Goal: Task Accomplishment & Management: Manage account settings

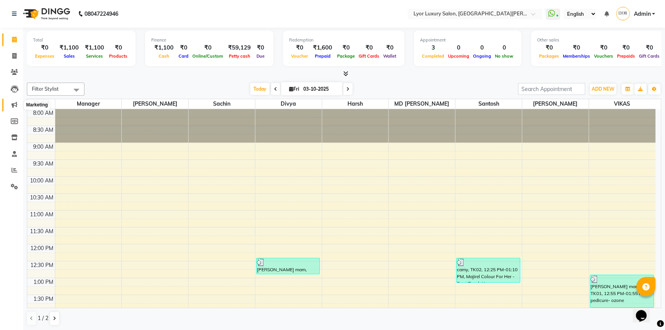
click at [8, 106] on span at bounding box center [14, 105] width 13 height 9
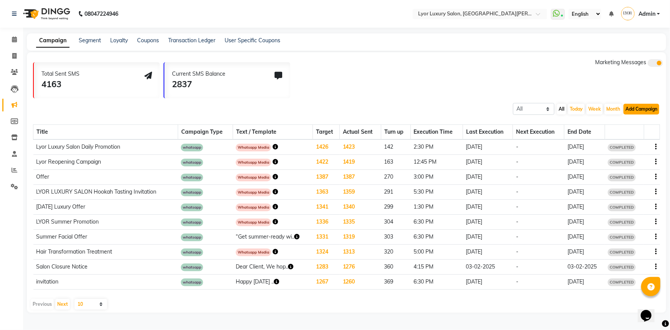
click at [639, 108] on button "Add Campaign" at bounding box center [642, 109] width 36 height 11
click at [627, 141] on div "WhatsApp (Direct)" at bounding box center [634, 145] width 65 height 12
select select "2"
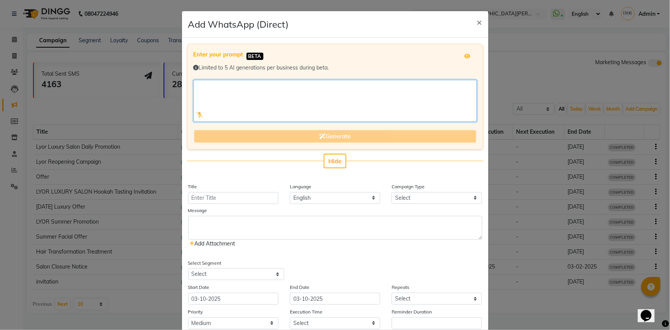
click at [258, 89] on textarea at bounding box center [335, 101] width 283 height 42
paste textarea "✨ This Festive Season, Shine Like Never Before! ✨ Lyor Luxury Salon presents Ex…"
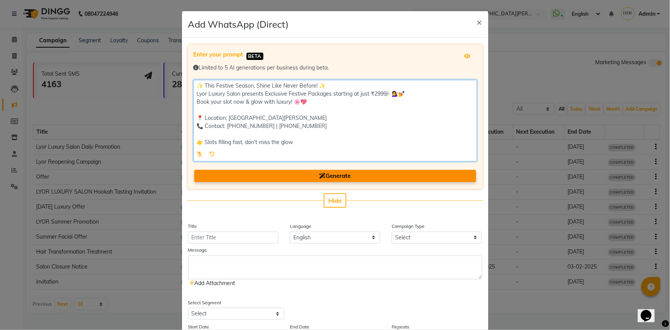
type textarea "✨ This Festive Season, Shine Like Never Before! ✨ Lyor Luxury Salon presents Ex…"
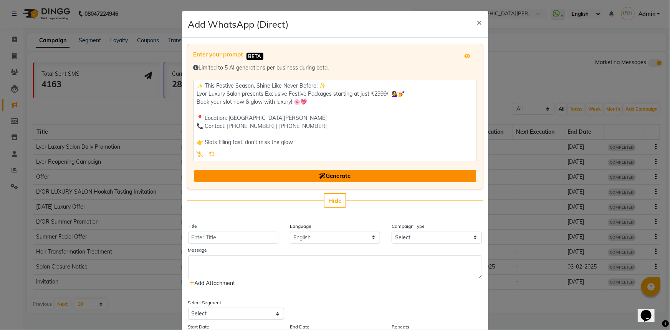
click at [350, 177] on button "Generate" at bounding box center [335, 176] width 282 height 13
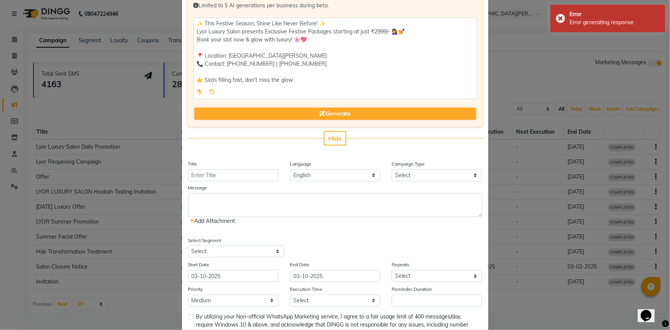
scroll to position [63, 0]
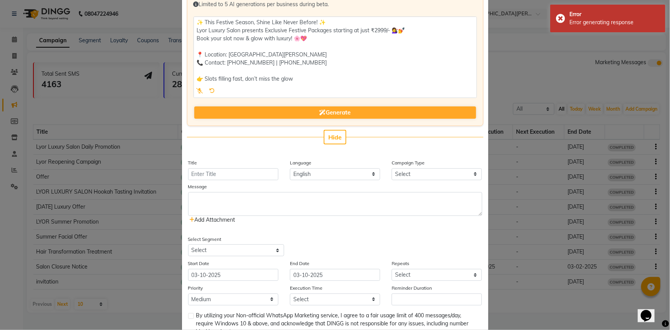
click at [210, 88] on icon at bounding box center [212, 90] width 5 height 5
checkbox input "false"
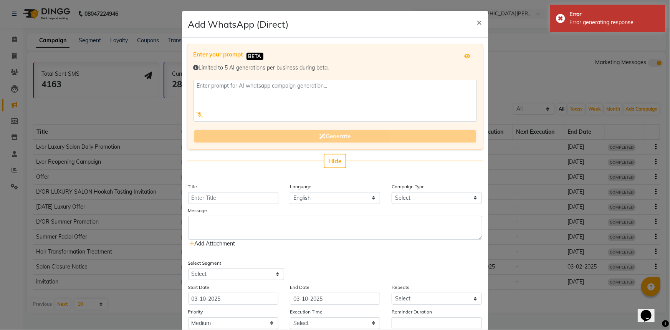
scroll to position [0, 0]
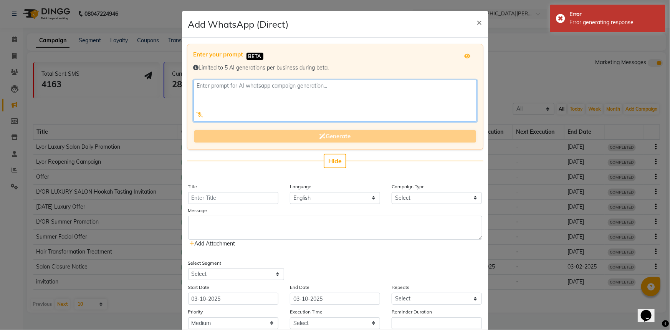
click at [259, 105] on textarea at bounding box center [335, 101] width 283 height 42
paste textarea "✨ This Festive Season, Shine Like Never Before! ✨ Lyor Luxury Salon presents Ex…"
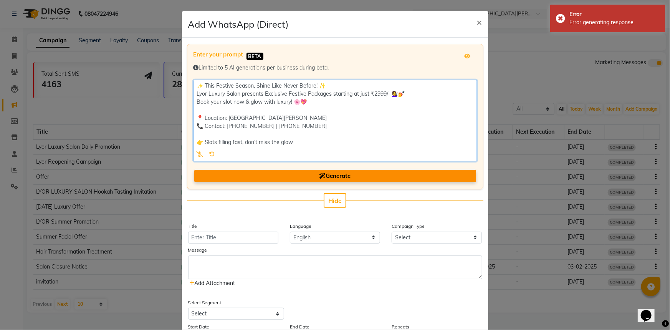
type textarea "✨ This Festive Season, Shine Like Never Before! ✨ Lyor Luxury Salon presents Ex…"
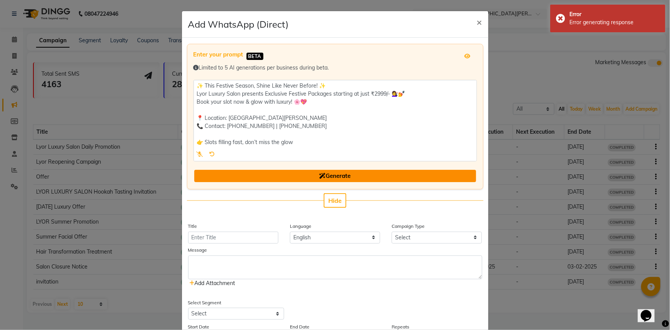
click at [342, 172] on span "Generate" at bounding box center [334, 175] width 31 height 7
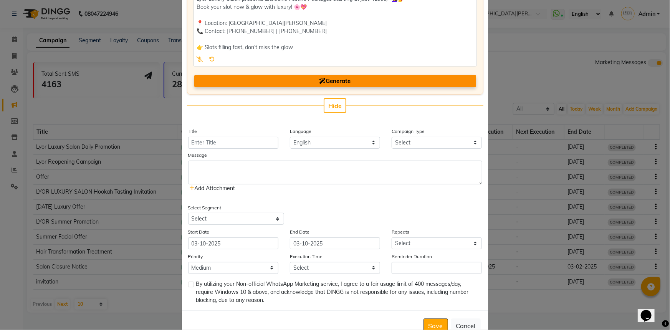
scroll to position [82, 0]
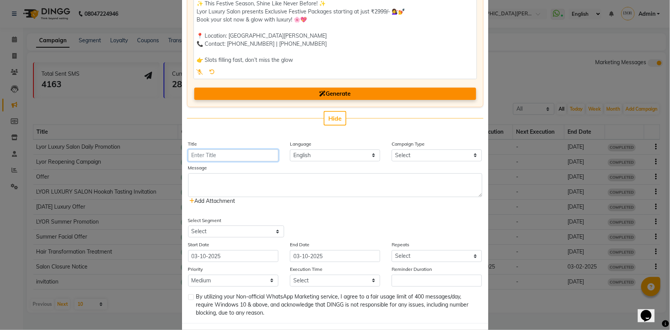
click at [261, 154] on input "Title" at bounding box center [233, 155] width 90 height 12
type input "Offer"
click at [403, 153] on select "Select Birthday Anniversary Promotional Service reminder" at bounding box center [437, 155] width 90 height 12
select select "3"
click at [392, 149] on select "Select Birthday Anniversary Promotional Service reminder" at bounding box center [437, 155] width 90 height 12
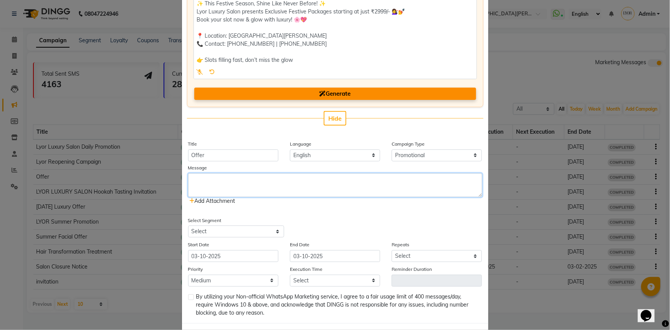
click at [202, 173] on textarea at bounding box center [335, 185] width 294 height 24
paste textarea "✨ This Festive Season, Shine Like Never Before! ✨ Lyor Luxury Salon presents Ex…"
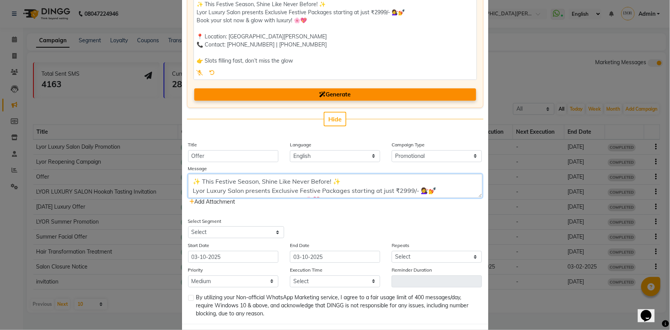
scroll to position [117, 0]
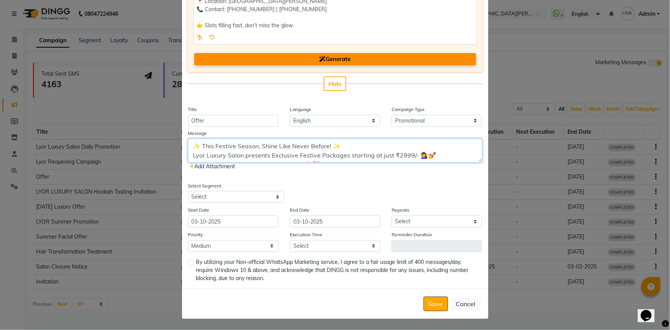
type textarea "✨ This Festive Season, Shine Like Never Before! ✨ Lyor Luxury Salon presents Ex…"
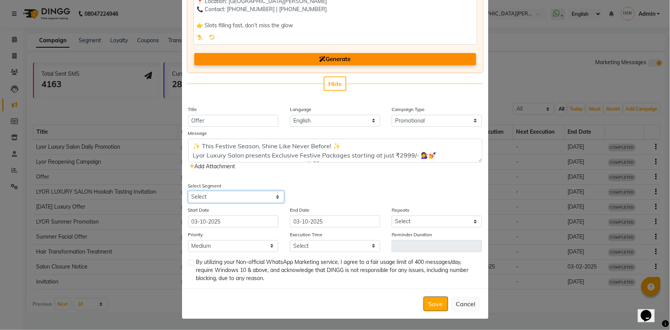
click at [266, 199] on select "Select All Customers All [DEMOGRAPHIC_DATA] Customer All [DEMOGRAPHIC_DATA] Cus…" at bounding box center [236, 197] width 96 height 12
select select "18615"
click at [188, 191] on select "Select All Customers All [DEMOGRAPHIC_DATA] Customer All [DEMOGRAPHIC_DATA] Cus…" at bounding box center [236, 197] width 96 height 12
click at [318, 244] on select "Select 09:00 AM 09:15 AM 09:30 AM 09:45 AM 10:00 AM 10:15 AM 10:30 AM 10:45 AM …" at bounding box center [335, 246] width 90 height 12
select select "885"
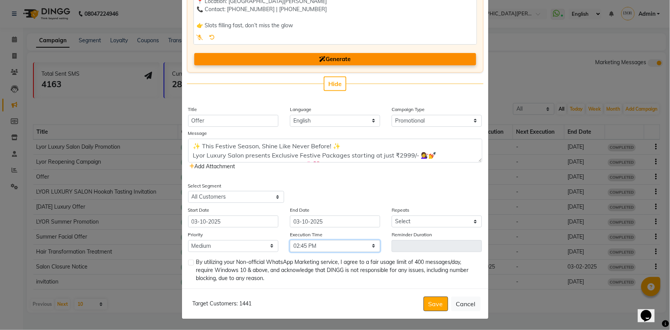
click at [290, 240] on select "Select 09:00 AM 09:15 AM 09:30 AM 09:45 AM 10:00 AM 10:15 AM 10:30 AM 10:45 AM …" at bounding box center [335, 246] width 90 height 12
click at [188, 261] on label at bounding box center [191, 263] width 6 height 6
click at [188, 261] on input "checkbox" at bounding box center [190, 262] width 5 height 5
checkbox input "true"
click at [453, 220] on select "Select Once Daily Alternate Day Weekly Monthly Yearly" at bounding box center [437, 221] width 90 height 12
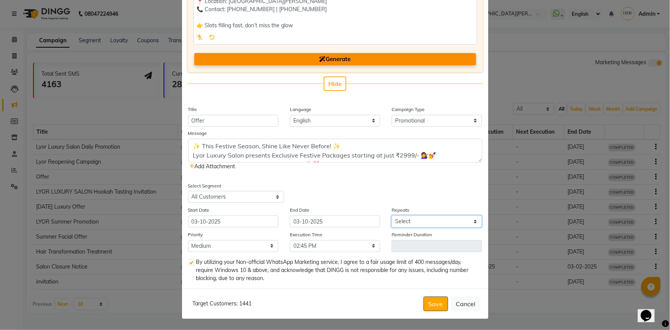
select select "1"
click at [392, 215] on select "Select Once Daily Alternate Day Weekly Monthly Yearly" at bounding box center [437, 221] width 90 height 12
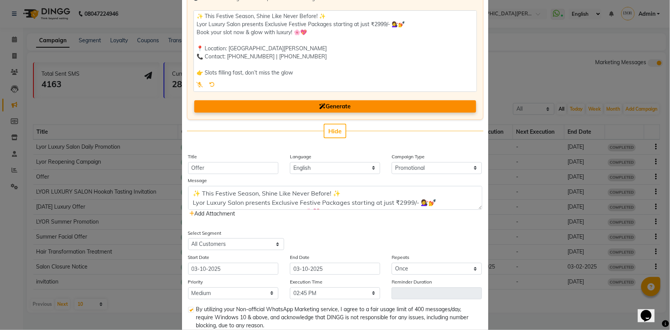
scroll to position [63, 0]
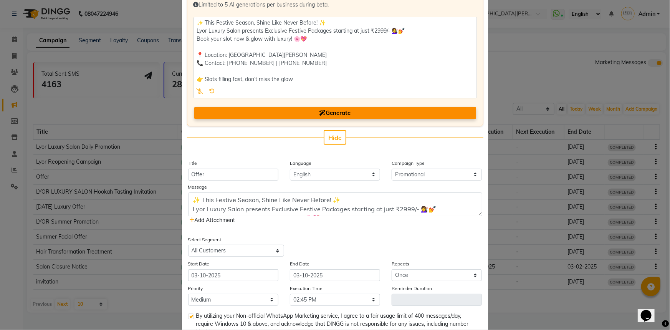
click at [209, 220] on span "Add Attachment" at bounding box center [213, 220] width 46 height 7
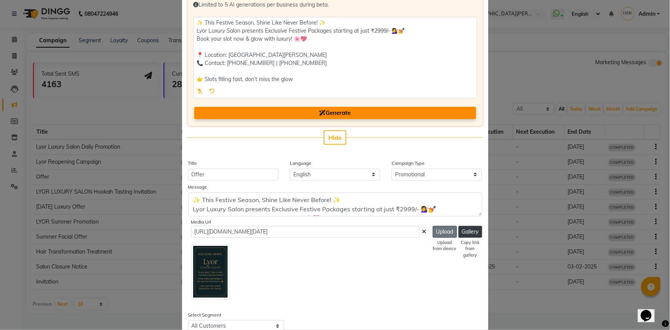
click at [445, 232] on button "Upload" at bounding box center [445, 232] width 24 height 12
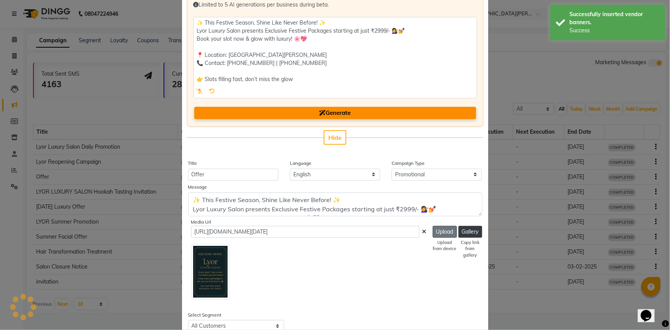
type input "[URL][DOMAIN_NAME]"
click at [230, 252] on img at bounding box center [210, 272] width 38 height 56
click at [230, 249] on img at bounding box center [210, 272] width 38 height 56
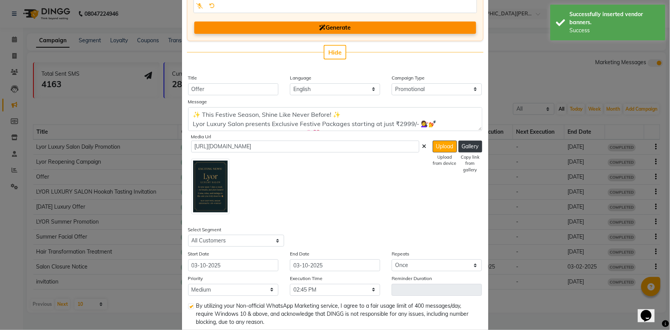
scroll to position [149, 0]
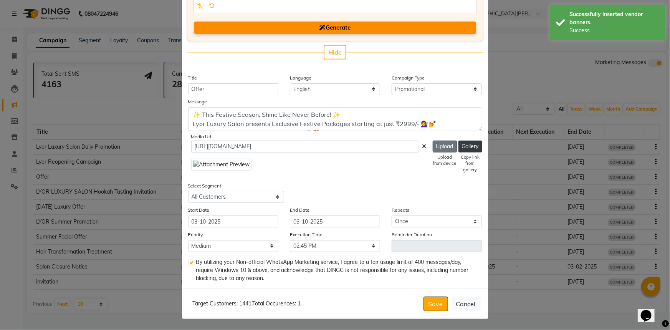
click at [440, 146] on button "Upload" at bounding box center [445, 147] width 24 height 12
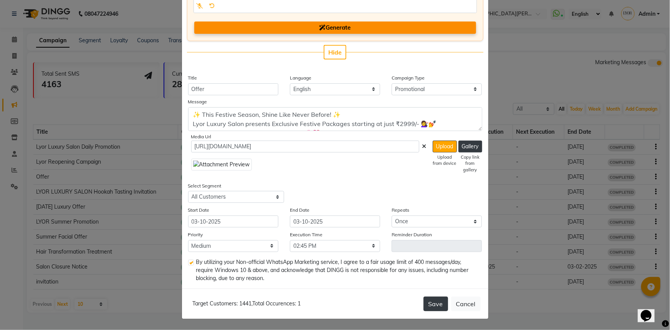
click at [430, 303] on button "Save" at bounding box center [436, 303] width 25 height 15
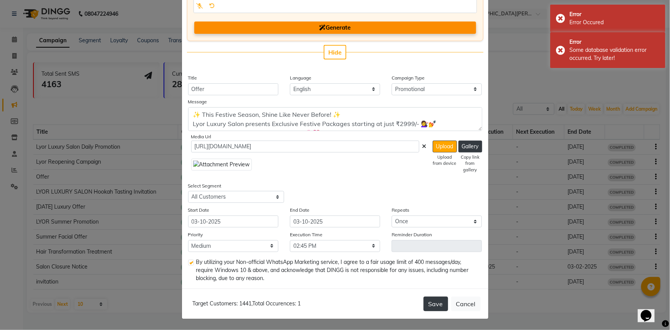
click at [430, 303] on button "Save" at bounding box center [436, 303] width 25 height 15
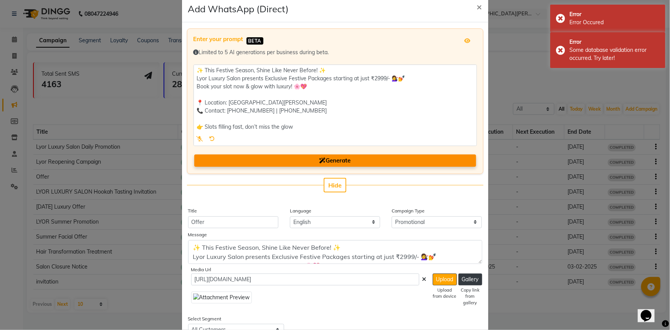
scroll to position [9, 0]
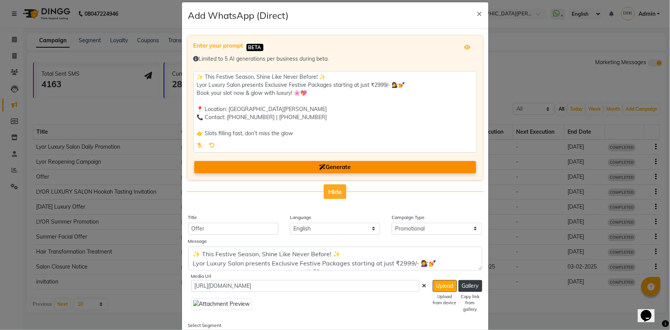
click at [339, 191] on button "Hide" at bounding box center [335, 191] width 23 height 15
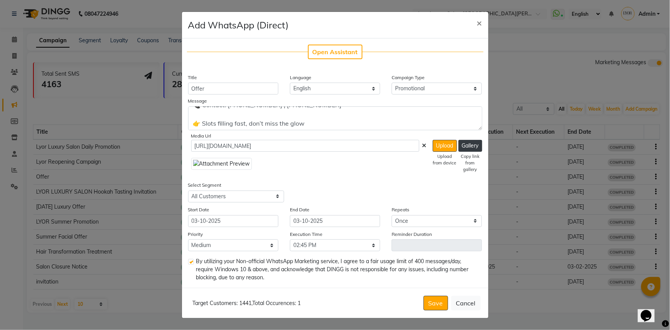
scroll to position [0, 0]
click at [440, 303] on button "Save" at bounding box center [436, 303] width 25 height 15
click at [436, 307] on button "Save" at bounding box center [436, 303] width 25 height 15
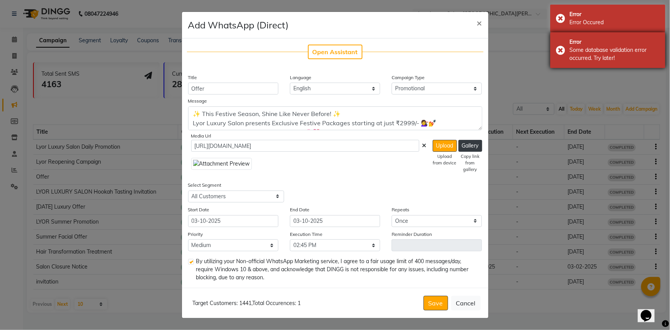
click at [588, 59] on div "Some database validation error occurred. Try later!" at bounding box center [614, 54] width 90 height 16
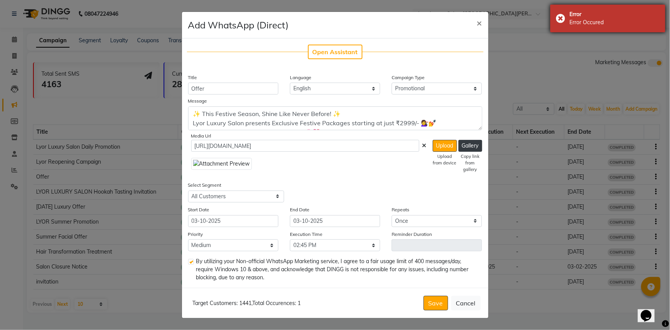
click at [588, 18] on div "Error Occured" at bounding box center [614, 22] width 90 height 8
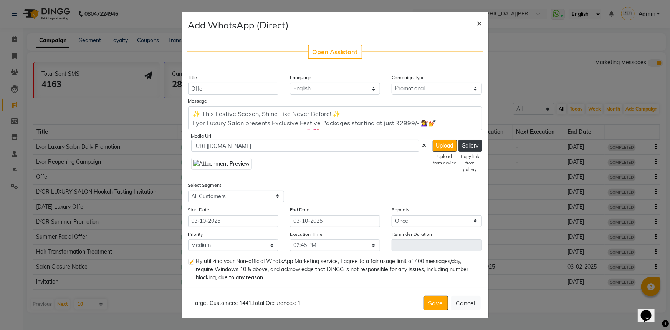
click at [480, 23] on span "×" at bounding box center [479, 23] width 5 height 12
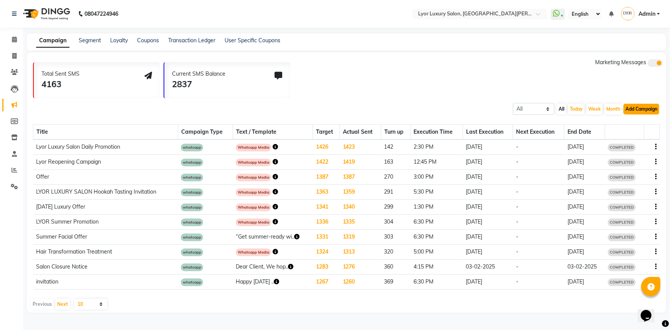
click at [645, 111] on button "Add Campaign" at bounding box center [642, 109] width 36 height 11
click at [634, 143] on div "WhatsApp (Direct)" at bounding box center [634, 145] width 65 height 12
select select "2"
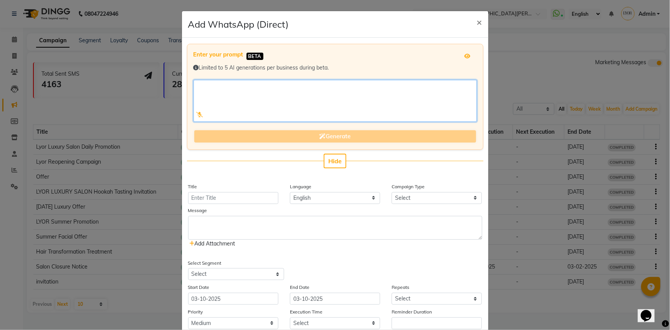
click at [241, 91] on textarea at bounding box center [335, 101] width 283 height 42
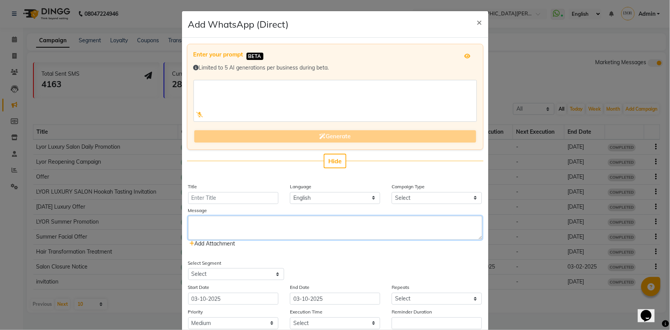
click at [220, 222] on textarea at bounding box center [335, 228] width 294 height 24
paste textarea "✨ This Festive Season, Shine Like Never Before! ✨ Lyor Luxury Salon presents Ex…"
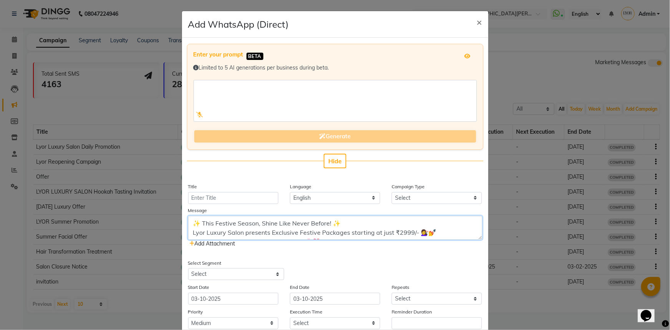
scroll to position [52, 0]
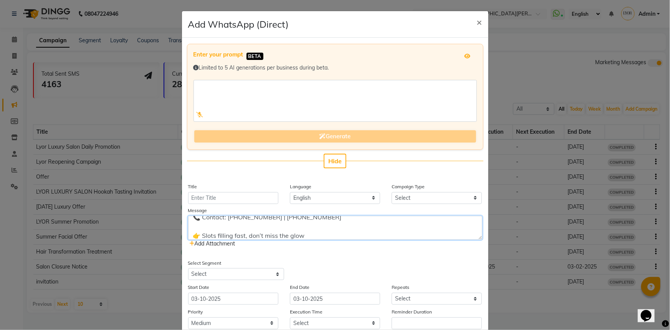
type textarea "✨ This Festive Season, Shine Like Never Before! ✨ Lyor Luxury Salon presents Ex…"
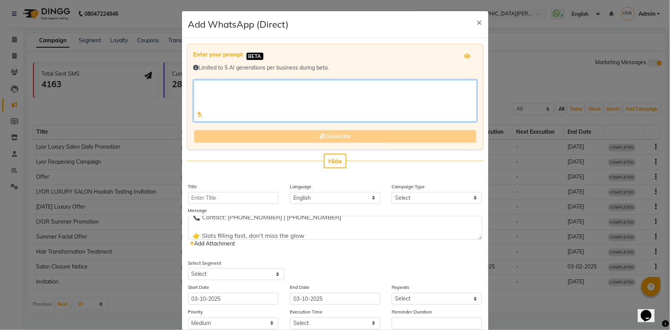
click at [271, 90] on textarea at bounding box center [335, 101] width 283 height 42
paste textarea "✨ This Festive Season, Shine Like Never Before! ✨ Lyor Luxury Salon presents Ex…"
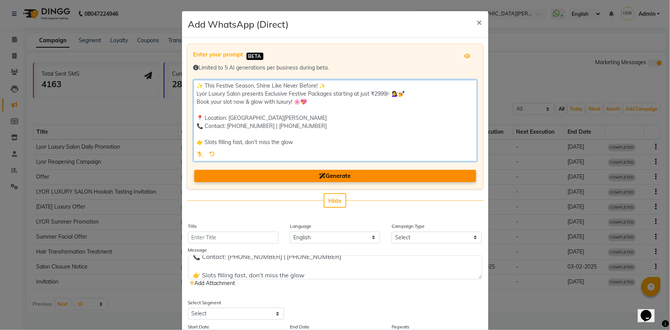
type textarea "✨ This Festive Season, Shine Like Never Before! ✨ Lyor Luxury Salon presents Ex…"
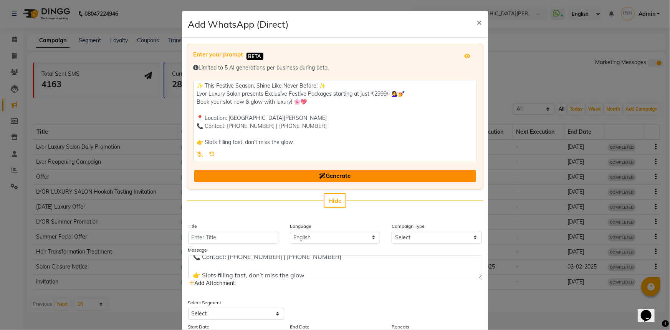
click at [286, 176] on button "Generate" at bounding box center [335, 176] width 282 height 13
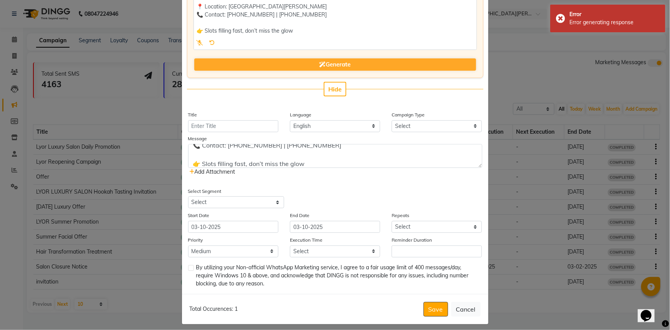
scroll to position [117, 0]
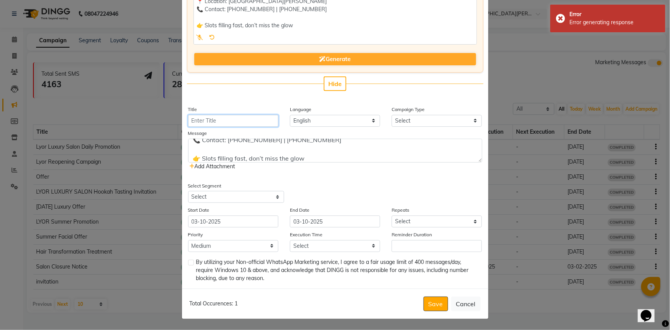
click at [248, 121] on input "Title" at bounding box center [233, 121] width 90 height 12
type input "Offer"
click at [411, 119] on select "Select Birthday Anniversary Promotional Service reminder" at bounding box center [437, 121] width 90 height 12
select select "3"
click at [392, 115] on select "Select Birthday Anniversary Promotional Service reminder" at bounding box center [437, 121] width 90 height 12
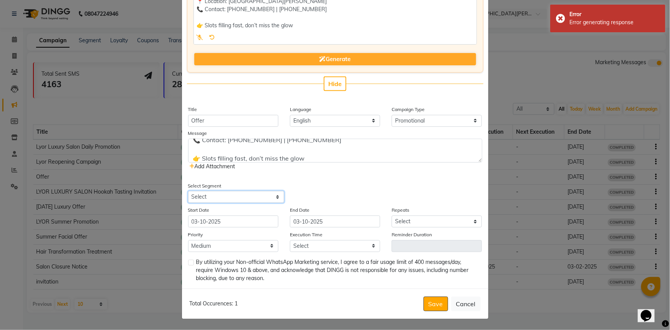
click at [222, 196] on select "Select All Customers All [DEMOGRAPHIC_DATA] Customer All [DEMOGRAPHIC_DATA] Cus…" at bounding box center [236, 197] width 96 height 12
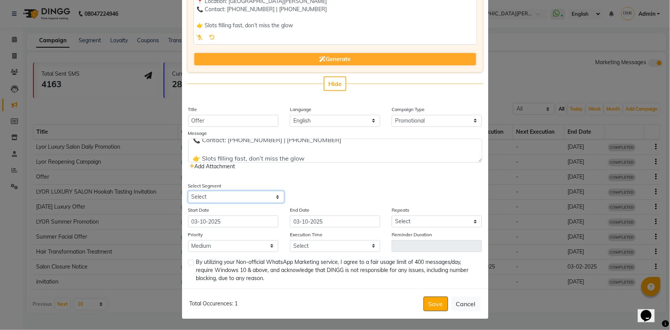
select select "18615"
click at [188, 191] on select "Select All Customers All [DEMOGRAPHIC_DATA] Customer All [DEMOGRAPHIC_DATA] Cus…" at bounding box center [236, 197] width 96 height 12
click at [188, 264] on label at bounding box center [191, 263] width 6 height 6
click at [188, 264] on input "checkbox" at bounding box center [190, 262] width 5 height 5
checkbox input "true"
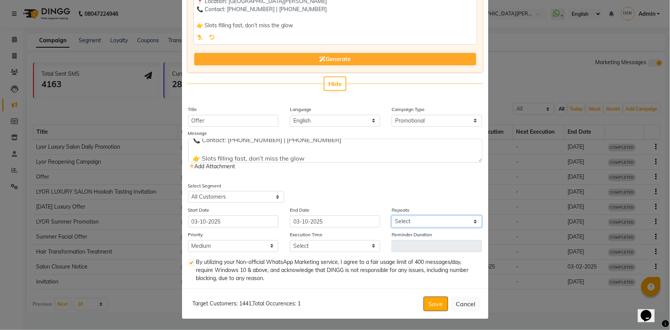
drag, startPoint x: 442, startPoint y: 218, endPoint x: 431, endPoint y: 219, distance: 10.8
click at [440, 217] on select "Select Once Daily Alternate Day Weekly Monthly Yearly" at bounding box center [437, 221] width 90 height 12
select select "1"
click at [392, 215] on select "Select Once Daily Alternate Day Weekly Monthly Yearly" at bounding box center [437, 221] width 90 height 12
click at [368, 246] on select "Select 09:00 AM 09:15 AM 09:30 AM 09:45 AM 10:00 AM 10:15 AM 10:30 AM 10:45 AM …" at bounding box center [335, 246] width 90 height 12
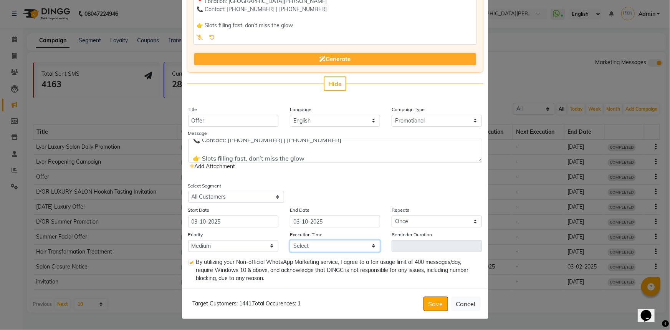
select select "885"
click at [290, 240] on select "Select 09:00 AM 09:15 AM 09:30 AM 09:45 AM 10:00 AM 10:15 AM 10:30 AM 10:45 AM …" at bounding box center [335, 246] width 90 height 12
click at [219, 163] on span "Add Attachment" at bounding box center [213, 166] width 46 height 7
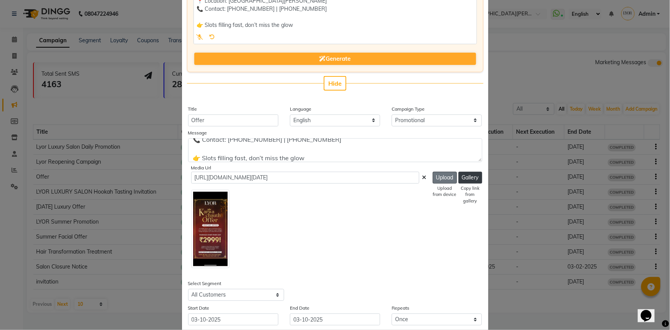
click at [443, 178] on button "Upload" at bounding box center [445, 178] width 24 height 12
click at [215, 215] on img at bounding box center [210, 229] width 38 height 79
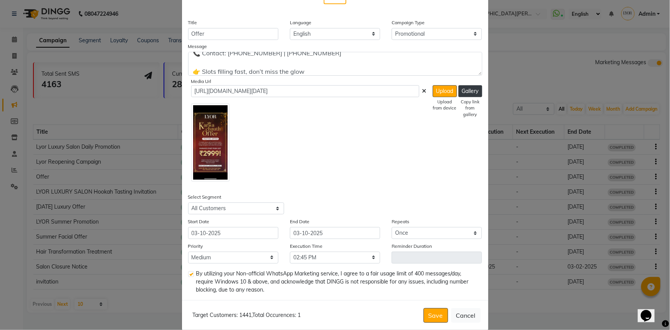
scroll to position [215, 0]
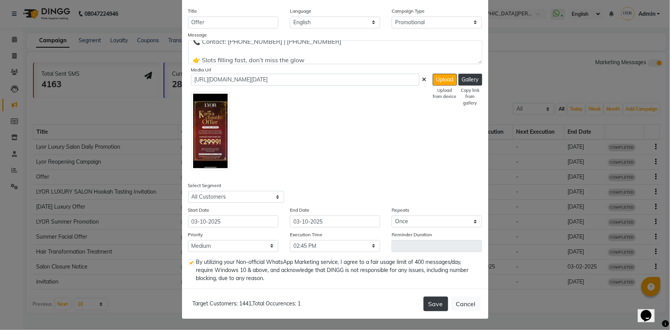
click at [435, 299] on button "Save" at bounding box center [436, 303] width 25 height 15
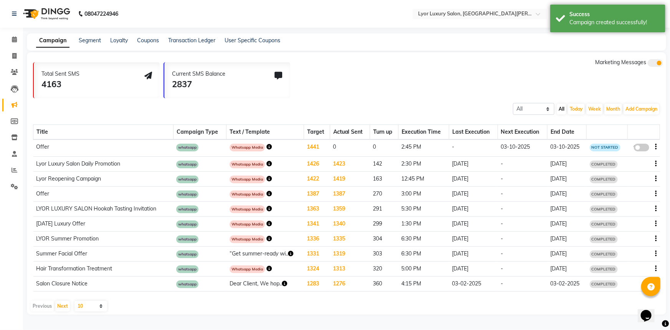
click at [269, 147] on icon "button" at bounding box center [268, 146] width 5 height 5
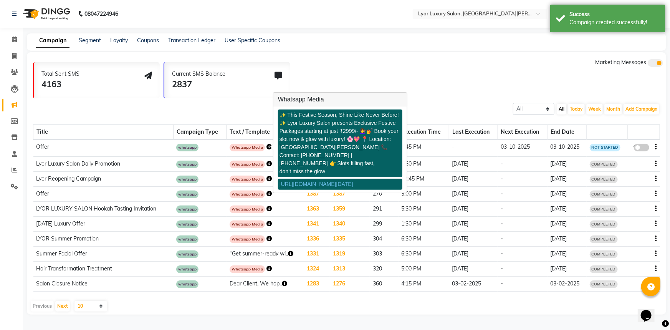
click at [303, 187] on link "[URL][DOMAIN_NAME][DATE]" at bounding box center [317, 184] width 74 height 6
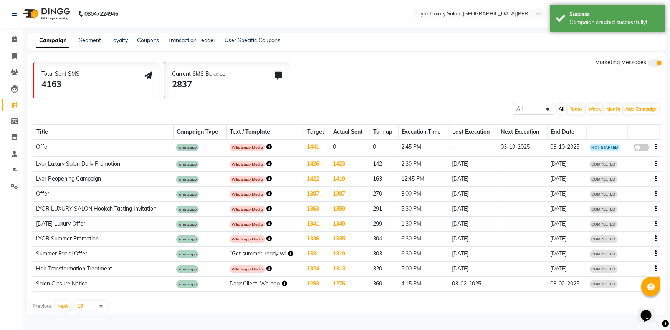
click at [646, 146] on span at bounding box center [641, 148] width 15 height 8
click at [644, 149] on input "false" at bounding box center [644, 149] width 0 height 0
select select "3"
select select "18615"
select select "1"
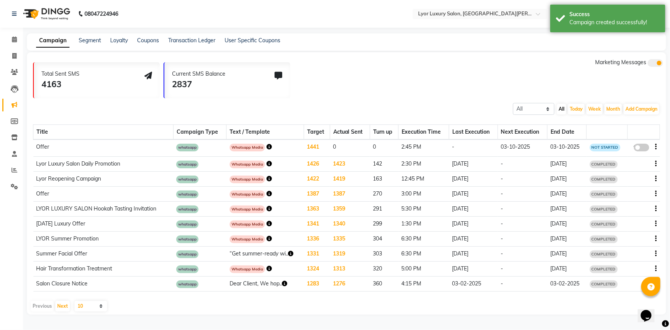
select select "2"
select select "885"
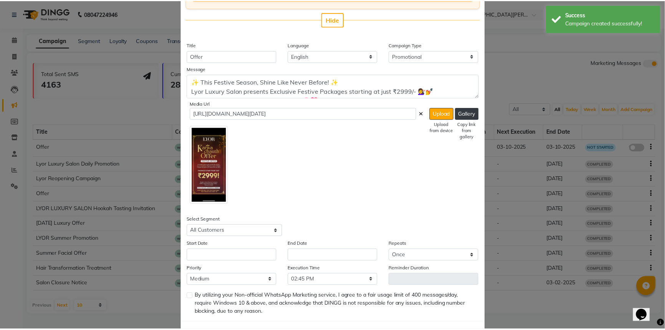
scroll to position [176, 0]
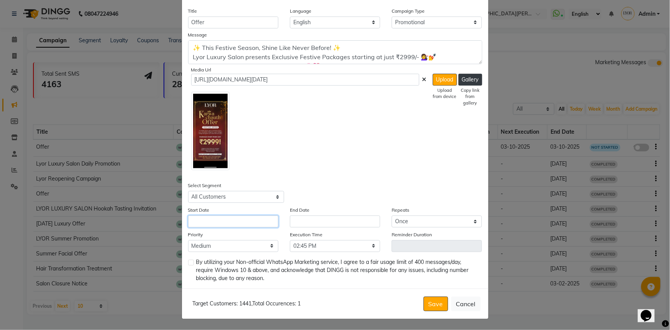
click at [259, 227] on input "text" at bounding box center [233, 221] width 90 height 12
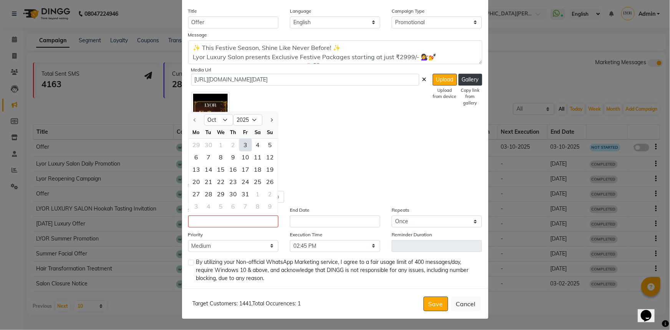
click at [244, 142] on div "3" at bounding box center [245, 145] width 12 height 12
type input "03-10-2025"
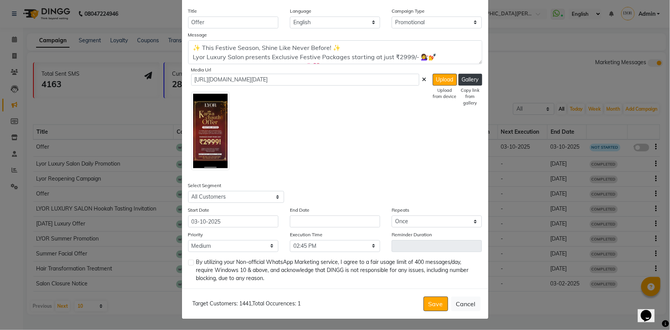
click at [325, 214] on div "End Date" at bounding box center [335, 217] width 102 height 22
click at [322, 221] on input "text" at bounding box center [335, 221] width 90 height 12
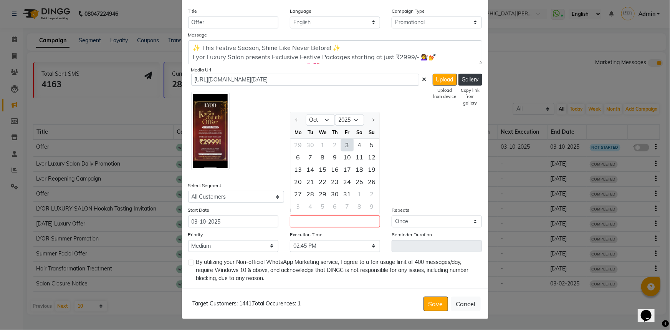
click at [342, 144] on div "3" at bounding box center [347, 145] width 12 height 12
type input "03-10-2025"
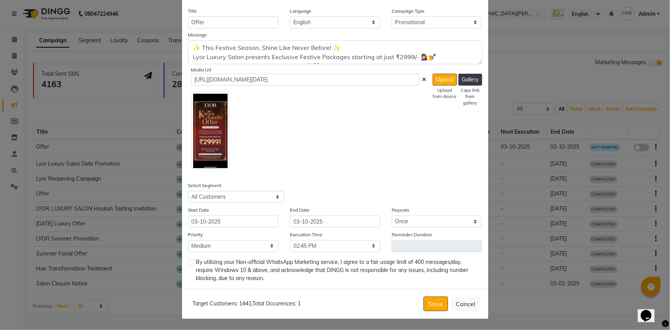
click at [189, 263] on label at bounding box center [191, 263] width 6 height 6
click at [189, 263] on input "checkbox" at bounding box center [190, 262] width 5 height 5
checkbox input "true"
click at [361, 218] on input "03-10-2025" at bounding box center [335, 221] width 90 height 12
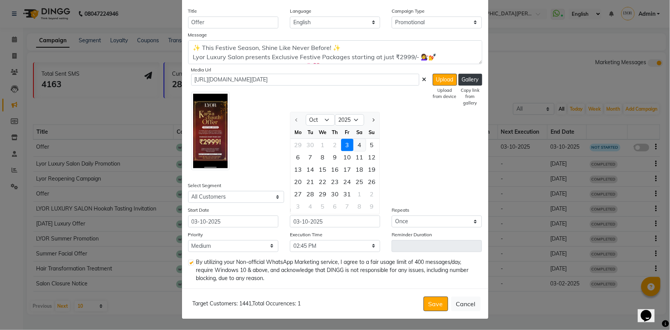
click at [358, 143] on div "4" at bounding box center [359, 145] width 12 height 12
type input "04-10-2025"
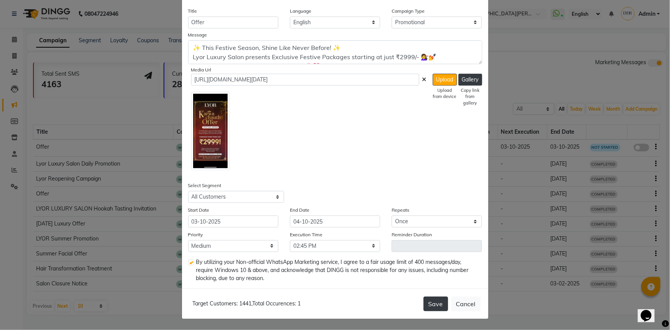
click at [435, 300] on button "Save" at bounding box center [436, 303] width 25 height 15
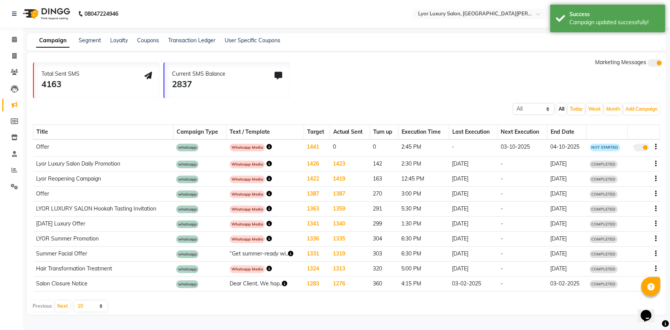
click at [269, 145] on icon "button" at bounding box center [268, 146] width 5 height 5
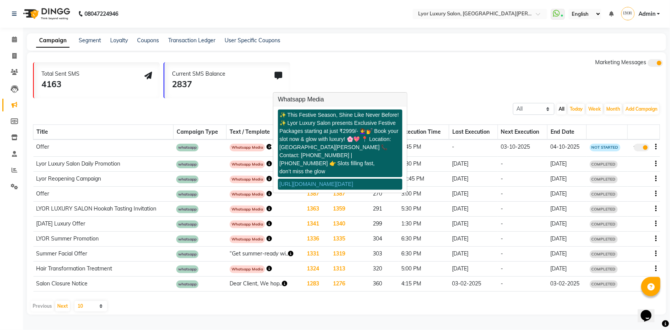
click at [323, 187] on link "[URL][DOMAIN_NAME][DATE]" at bounding box center [317, 184] width 74 height 6
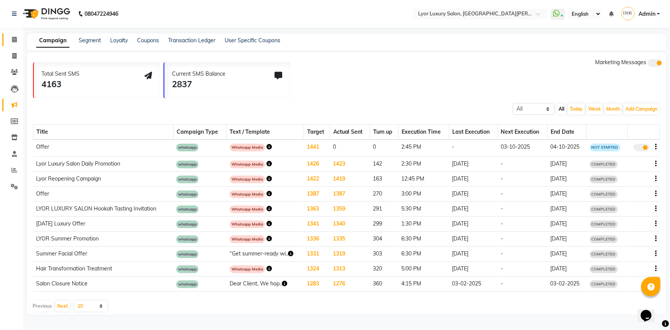
click at [15, 38] on icon at bounding box center [14, 39] width 5 height 6
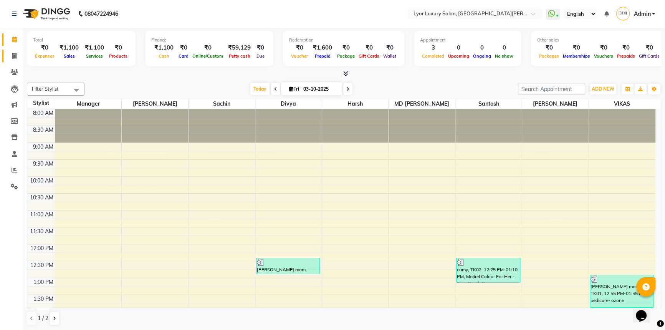
click at [15, 61] on link "Invoice" at bounding box center [11, 56] width 18 height 13
select select "service"
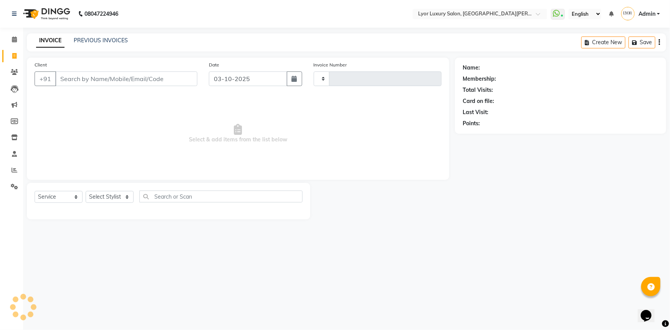
type input "1470"
select select "6597"
select select "P"
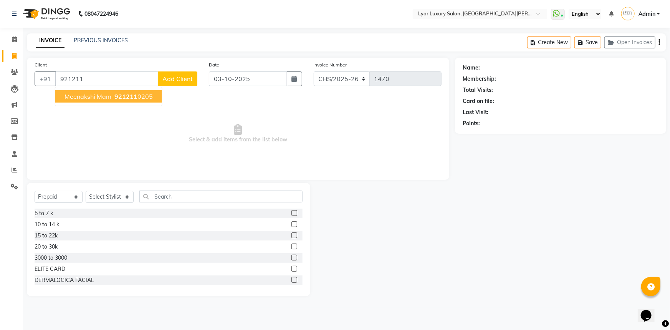
click at [146, 99] on ngb-highlight "921211 0205" at bounding box center [133, 97] width 40 height 8
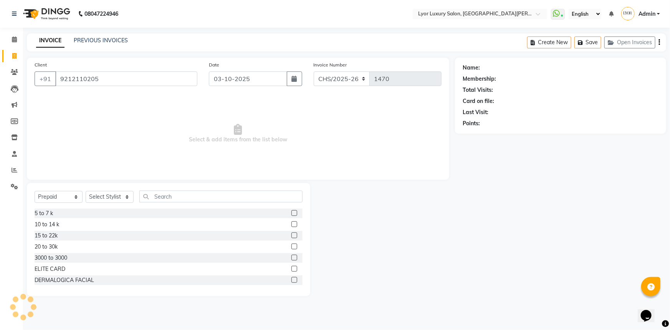
type input "9212110205"
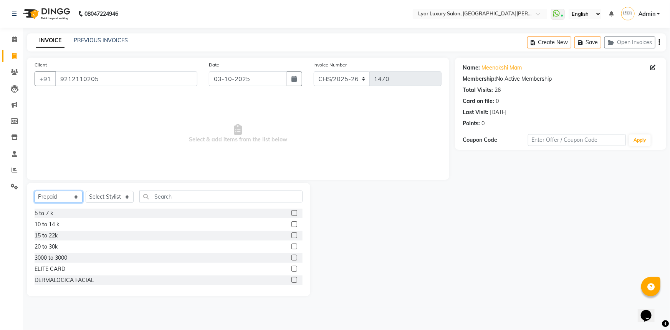
click at [65, 193] on select "Select Service Product Membership Package Voucher Prepaid Gift Card" at bounding box center [59, 197] width 48 height 12
select select "service"
click at [35, 191] on select "Select Service Product Membership Package Voucher Prepaid Gift Card" at bounding box center [59, 197] width 48 height 12
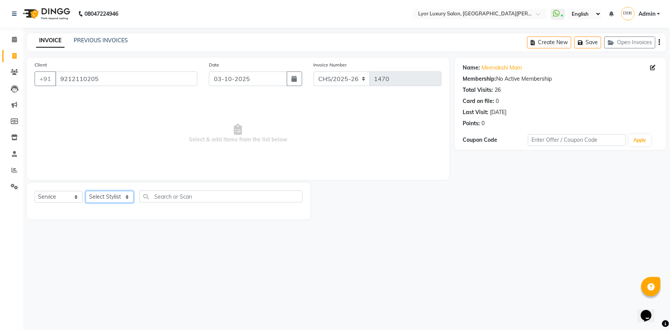
click at [113, 198] on select "Select Stylist [PERSON_NAME] Manager MD [PERSON_NAME] Sachin santosh [PERSON_NA…" at bounding box center [110, 197] width 48 height 12
select select "62882"
click at [86, 191] on select "Select Stylist [PERSON_NAME] Manager MD [PERSON_NAME] Sachin santosh [PERSON_NA…" at bounding box center [110, 197] width 48 height 12
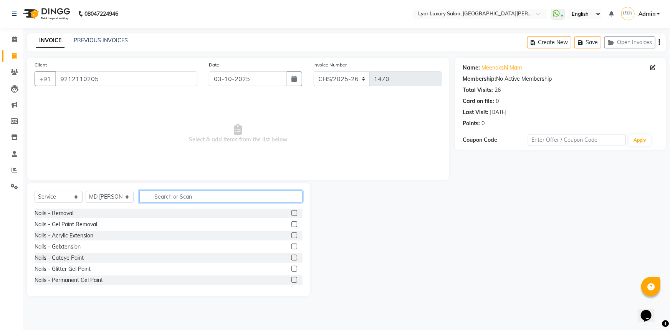
click at [184, 201] on input "text" at bounding box center [220, 196] width 163 height 12
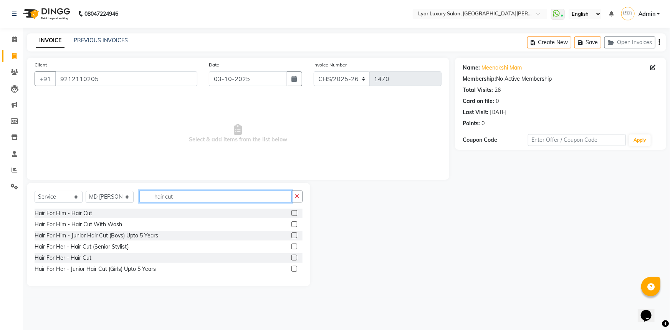
type input "hair cut"
click at [295, 211] on label at bounding box center [294, 213] width 6 height 6
click at [295, 211] on input "checkbox" at bounding box center [293, 213] width 5 height 5
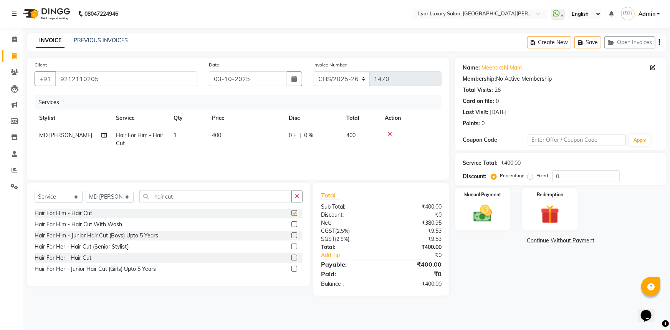
checkbox input "false"
click at [335, 79] on select "CHS/2025-26 V/2025 V/2025-26" at bounding box center [342, 78] width 56 height 15
select select "4886"
click at [314, 71] on select "CHS/2025-26 V/2025 V/2025-26" at bounding box center [342, 78] width 56 height 15
type input "0560"
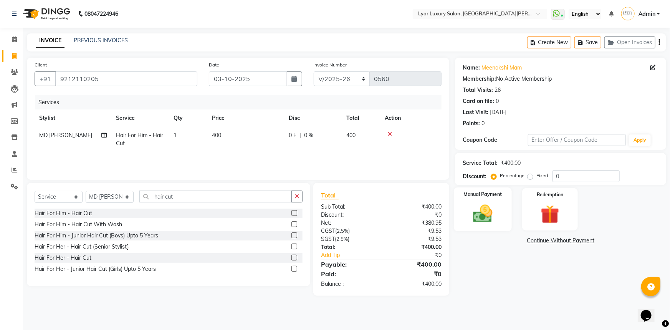
click at [484, 203] on img at bounding box center [482, 213] width 31 height 22
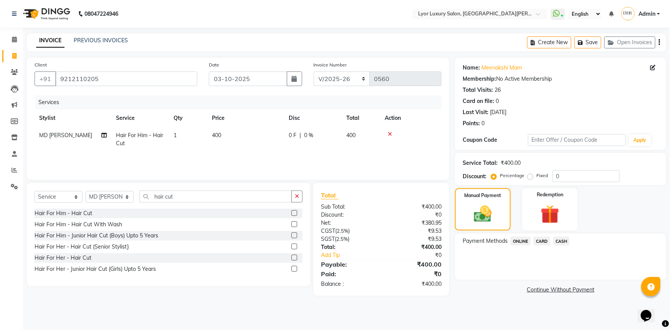
click at [520, 241] on span "ONLINE" at bounding box center [521, 241] width 20 height 9
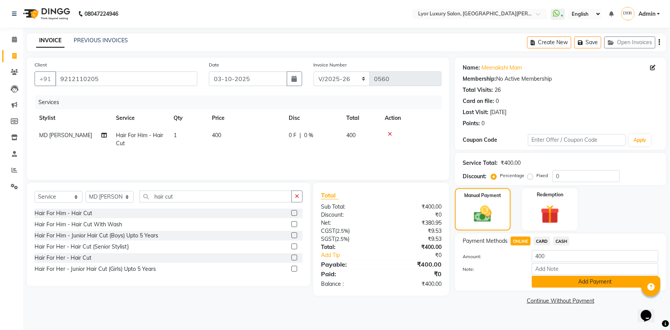
click at [571, 278] on button "Add Payment" at bounding box center [595, 282] width 127 height 12
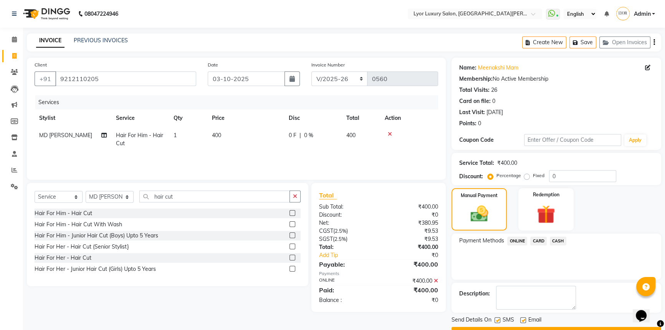
scroll to position [20, 0]
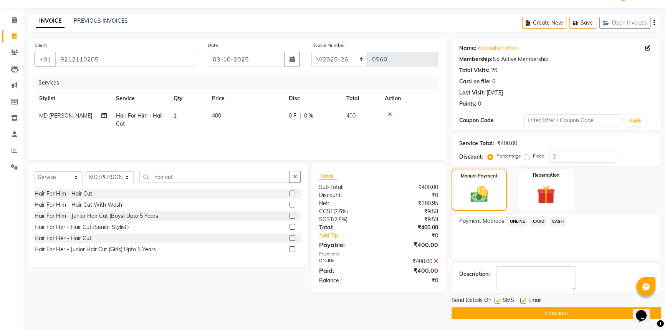
click at [496, 298] on label at bounding box center [498, 301] width 6 height 6
click at [496, 298] on input "checkbox" at bounding box center [497, 300] width 5 height 5
click at [498, 300] on label at bounding box center [498, 301] width 6 height 6
click at [498, 300] on input "checkbox" at bounding box center [497, 300] width 5 height 5
checkbox input "true"
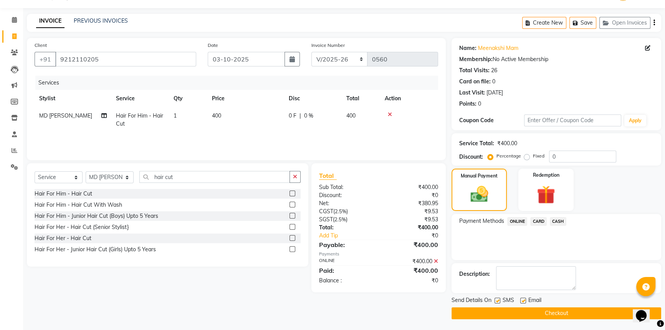
click at [495, 312] on button "Checkout" at bounding box center [557, 313] width 210 height 12
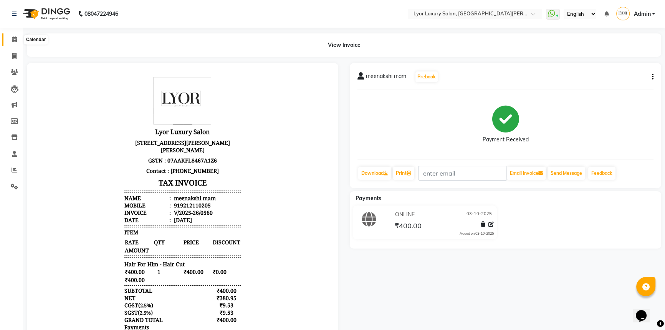
click at [15, 38] on icon at bounding box center [14, 39] width 5 height 6
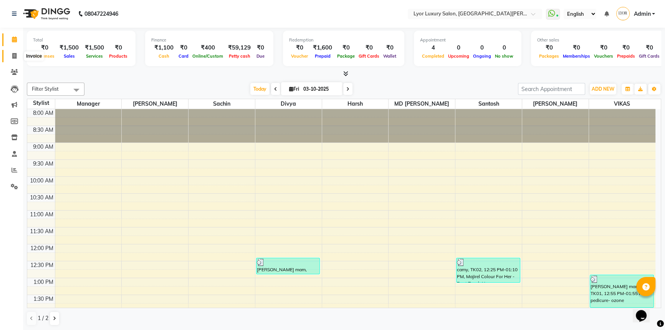
click at [20, 53] on span at bounding box center [14, 56] width 13 height 9
select select "service"
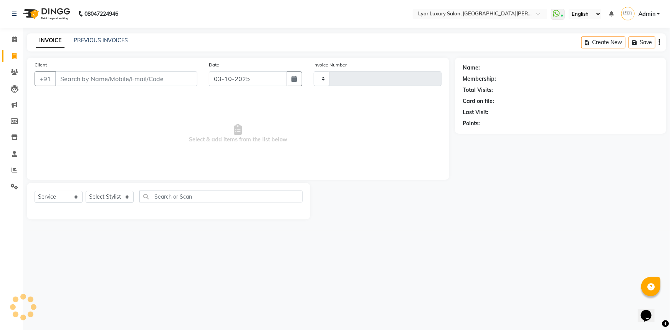
type input "1470"
select select "6597"
select select "P"
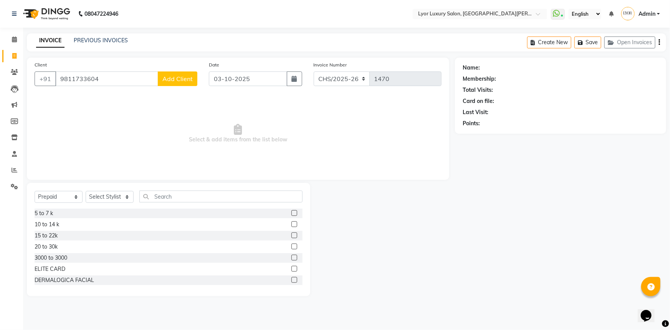
type input "9811733604"
click at [189, 82] on span "Add Client" at bounding box center [177, 79] width 30 height 8
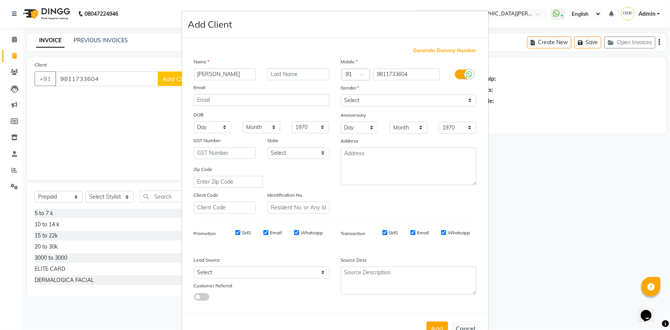
type input "[PERSON_NAME]"
click at [375, 99] on select "Select [DEMOGRAPHIC_DATA] [DEMOGRAPHIC_DATA] Other Prefer Not To Say" at bounding box center [409, 100] width 136 height 12
select select "[DEMOGRAPHIC_DATA]"
click at [341, 94] on select "Select [DEMOGRAPHIC_DATA] [DEMOGRAPHIC_DATA] Other Prefer Not To Say" at bounding box center [409, 100] width 136 height 12
click at [437, 327] on button "Add" at bounding box center [438, 328] width 22 height 14
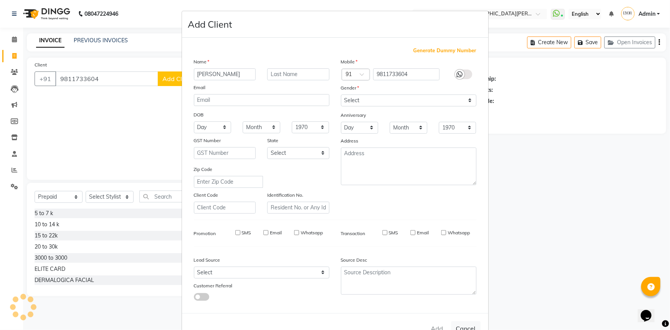
select select
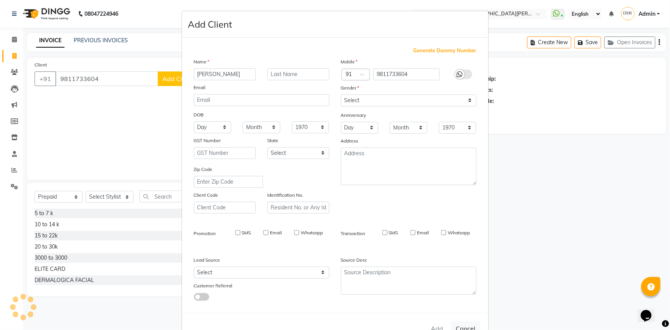
select select
checkbox input "false"
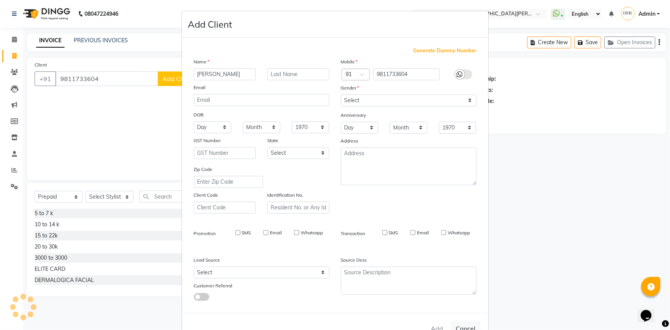
checkbox input "false"
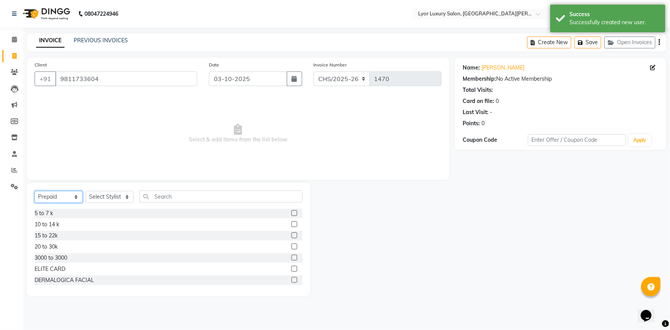
click at [57, 194] on select "Select Service Product Membership Package Voucher Prepaid Gift Card" at bounding box center [59, 197] width 48 height 12
select select "service"
click at [35, 191] on select "Select Service Product Membership Package Voucher Prepaid Gift Card" at bounding box center [59, 197] width 48 height 12
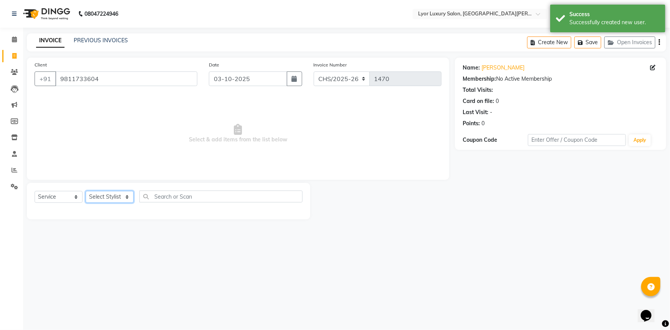
click at [100, 198] on select "Select Stylist [PERSON_NAME] Manager MD [PERSON_NAME] Sachin santosh [PERSON_NA…" at bounding box center [110, 197] width 48 height 12
select select "53083"
click at [86, 191] on select "Select Stylist [PERSON_NAME] Manager MD [PERSON_NAME] Sachin santosh [PERSON_NA…" at bounding box center [110, 197] width 48 height 12
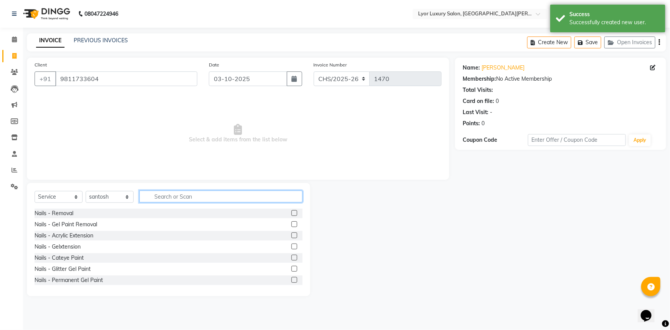
click at [200, 195] on input "text" at bounding box center [220, 196] width 163 height 12
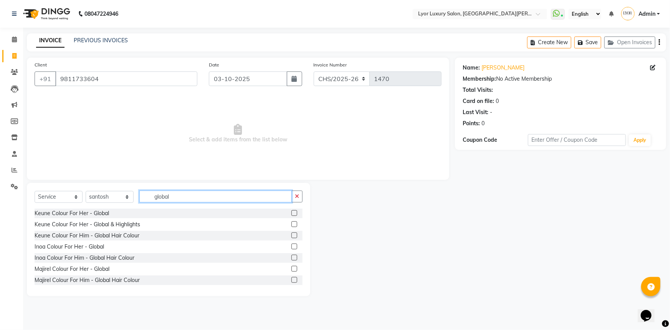
type input "global"
click at [291, 268] on label at bounding box center [294, 269] width 6 height 6
click at [291, 268] on input "checkbox" at bounding box center [293, 268] width 5 height 5
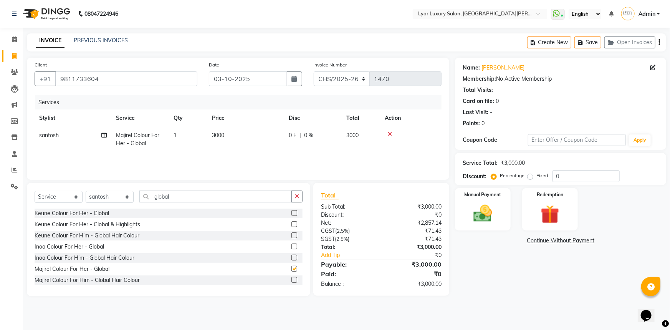
checkbox input "false"
click at [245, 134] on td "3000" at bounding box center [245, 139] width 77 height 25
select select "53083"
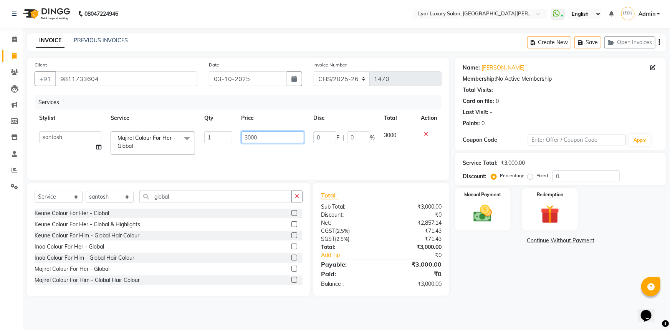
click at [251, 134] on input "3000" at bounding box center [273, 137] width 63 height 12
type input "3500"
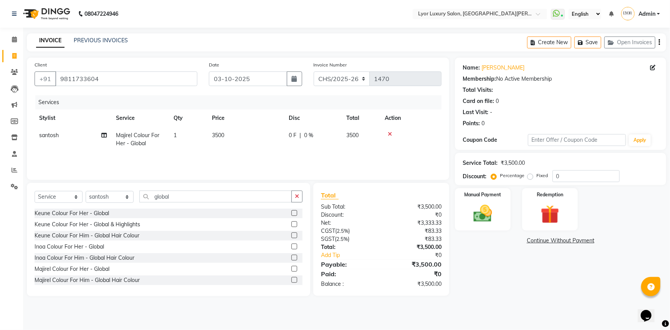
click at [513, 253] on div "Name: [PERSON_NAME] Membership: No Active Membership Total Visits: Card on file…" at bounding box center [563, 177] width 217 height 238
click at [488, 220] on img at bounding box center [482, 213] width 31 height 22
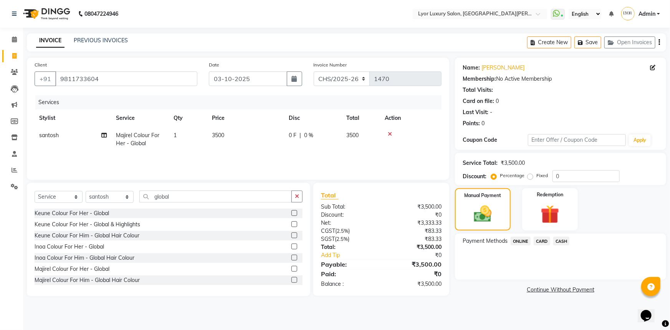
click at [561, 241] on span "CASH" at bounding box center [561, 241] width 17 height 9
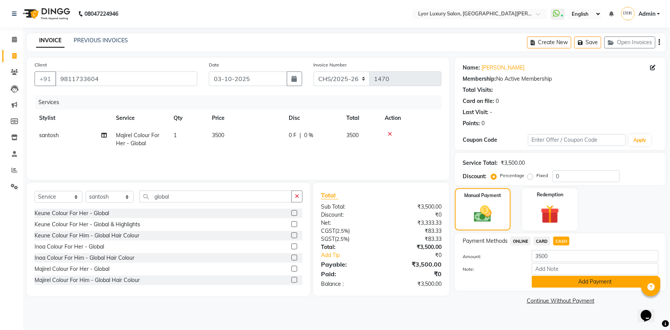
click at [565, 284] on button "Add Payment" at bounding box center [595, 282] width 127 height 12
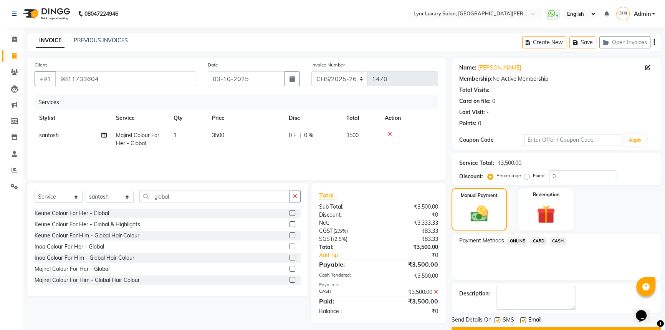
click at [561, 328] on button "Checkout" at bounding box center [557, 333] width 210 height 12
